Goal: Find specific page/section: Find specific page/section

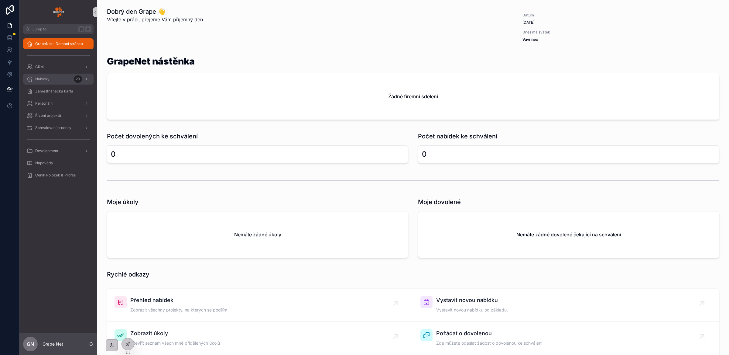
click at [60, 80] on div "Nabídky 20" at bounding box center [58, 79] width 63 height 10
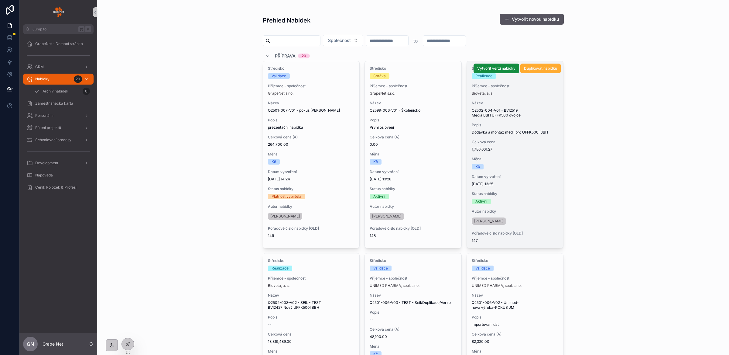
click at [532, 147] on span "1,786,661.27" at bounding box center [515, 149] width 87 height 5
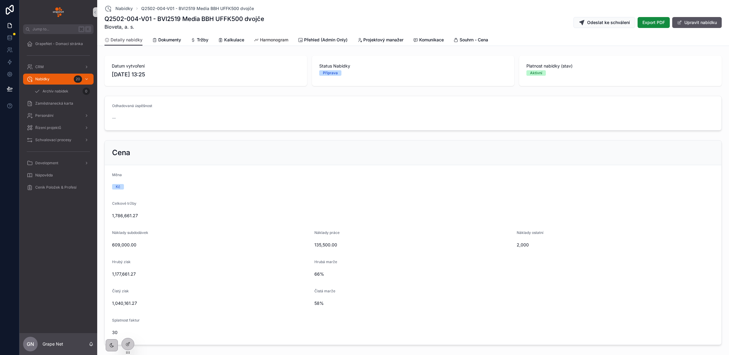
click at [272, 40] on span "Harmonogram" at bounding box center [274, 40] width 28 height 6
